Goal: Browse casually

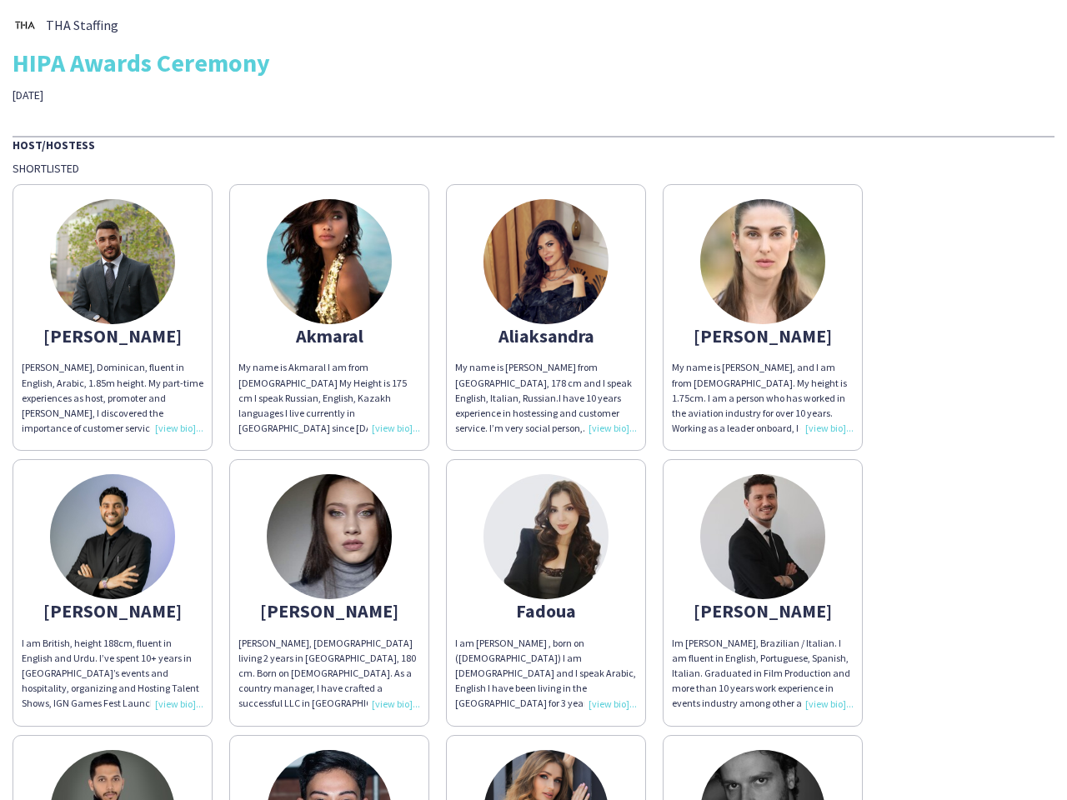
click at [533, 400] on div "My name is [PERSON_NAME] from [GEOGRAPHIC_DATA], 178 cm and I speak English, It…" at bounding box center [546, 398] width 182 height 76
click at [113, 318] on img at bounding box center [112, 261] width 125 height 125
click at [329, 318] on img at bounding box center [329, 261] width 125 height 125
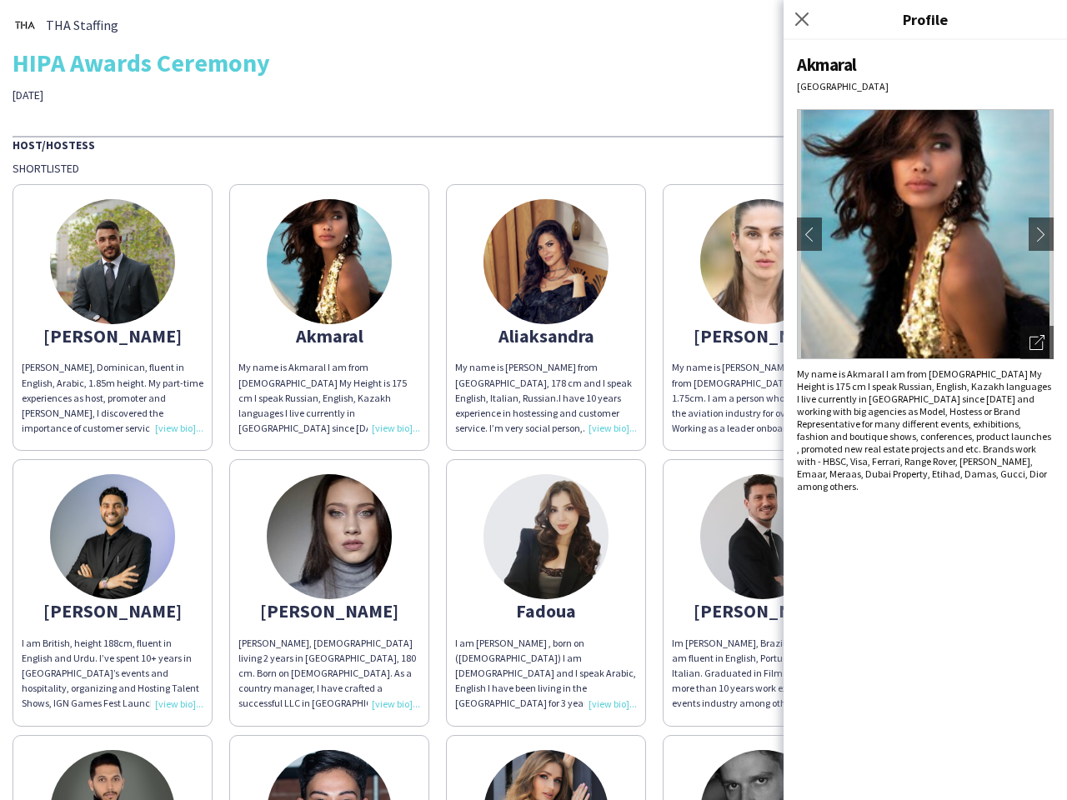
click at [546, 318] on img at bounding box center [545, 261] width 125 height 125
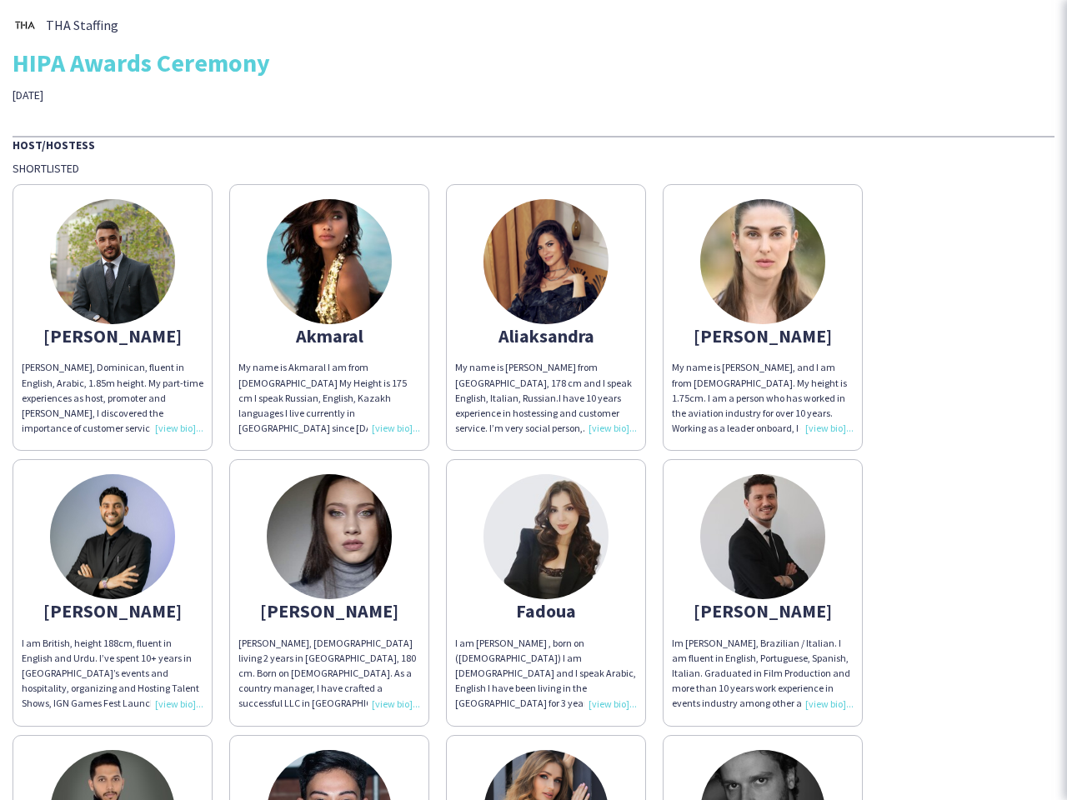
click at [763, 318] on img at bounding box center [762, 261] width 125 height 125
click at [113, 593] on img at bounding box center [112, 536] width 125 height 125
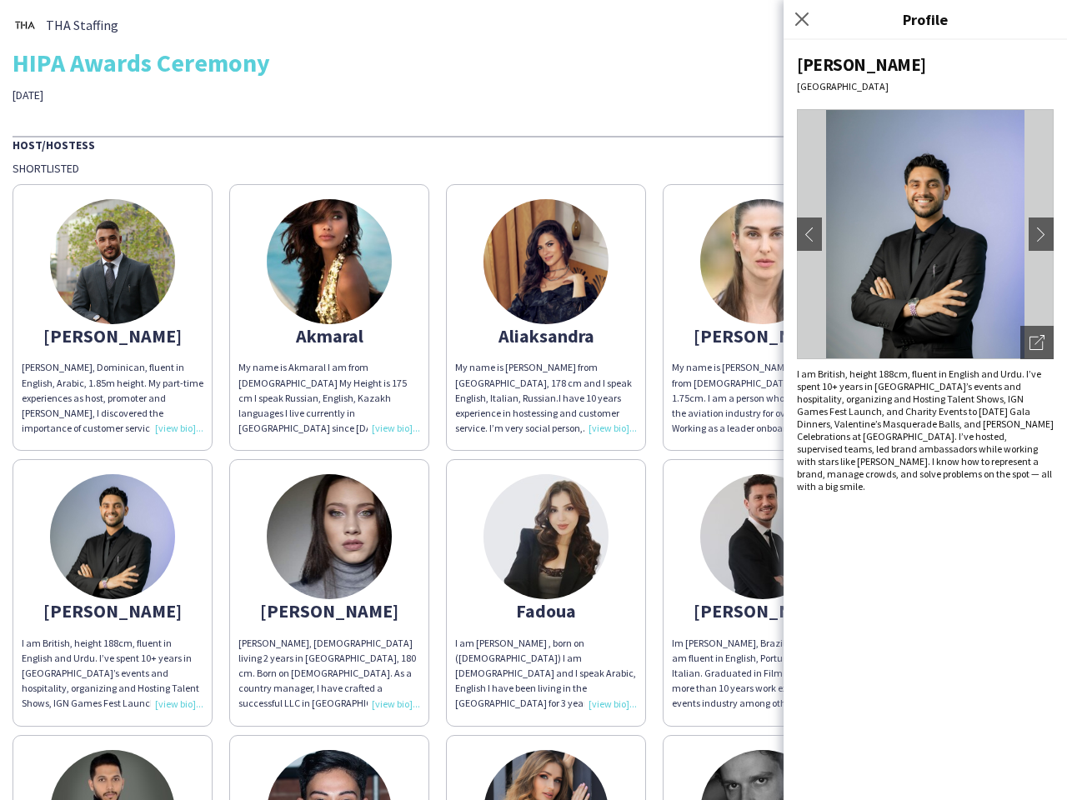
click at [329, 593] on img at bounding box center [329, 536] width 125 height 125
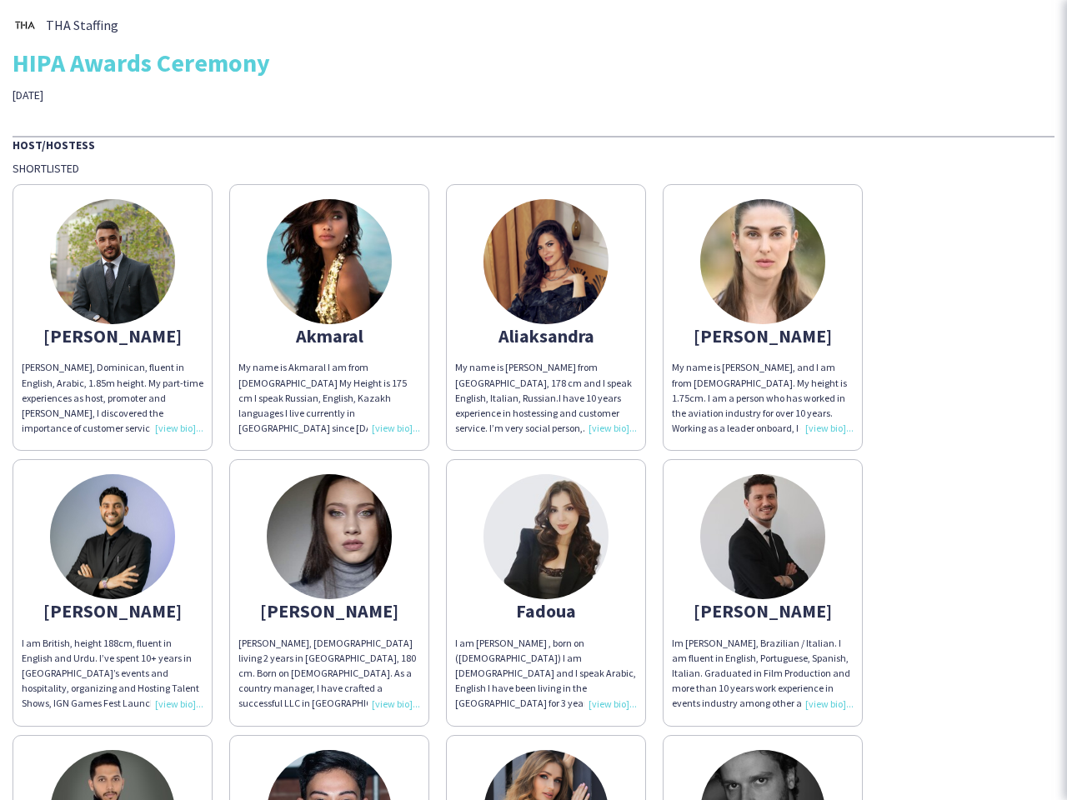
click at [546, 593] on img at bounding box center [545, 536] width 125 height 125
click at [763, 593] on img at bounding box center [762, 536] width 125 height 125
click at [113, 768] on img at bounding box center [112, 812] width 125 height 125
